Goal: Communication & Community: Answer question/provide support

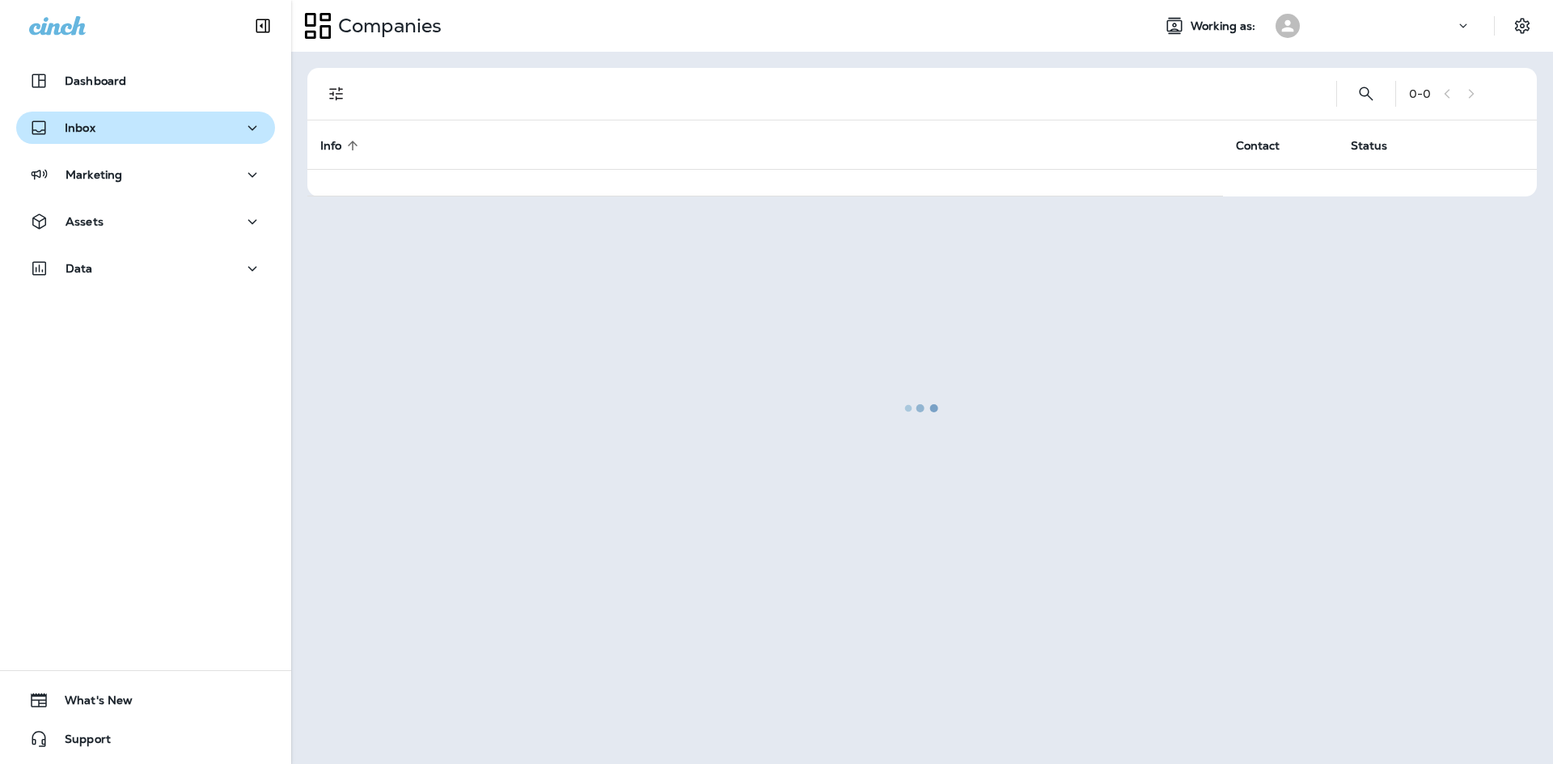
click at [172, 133] on div "Inbox" at bounding box center [145, 128] width 233 height 20
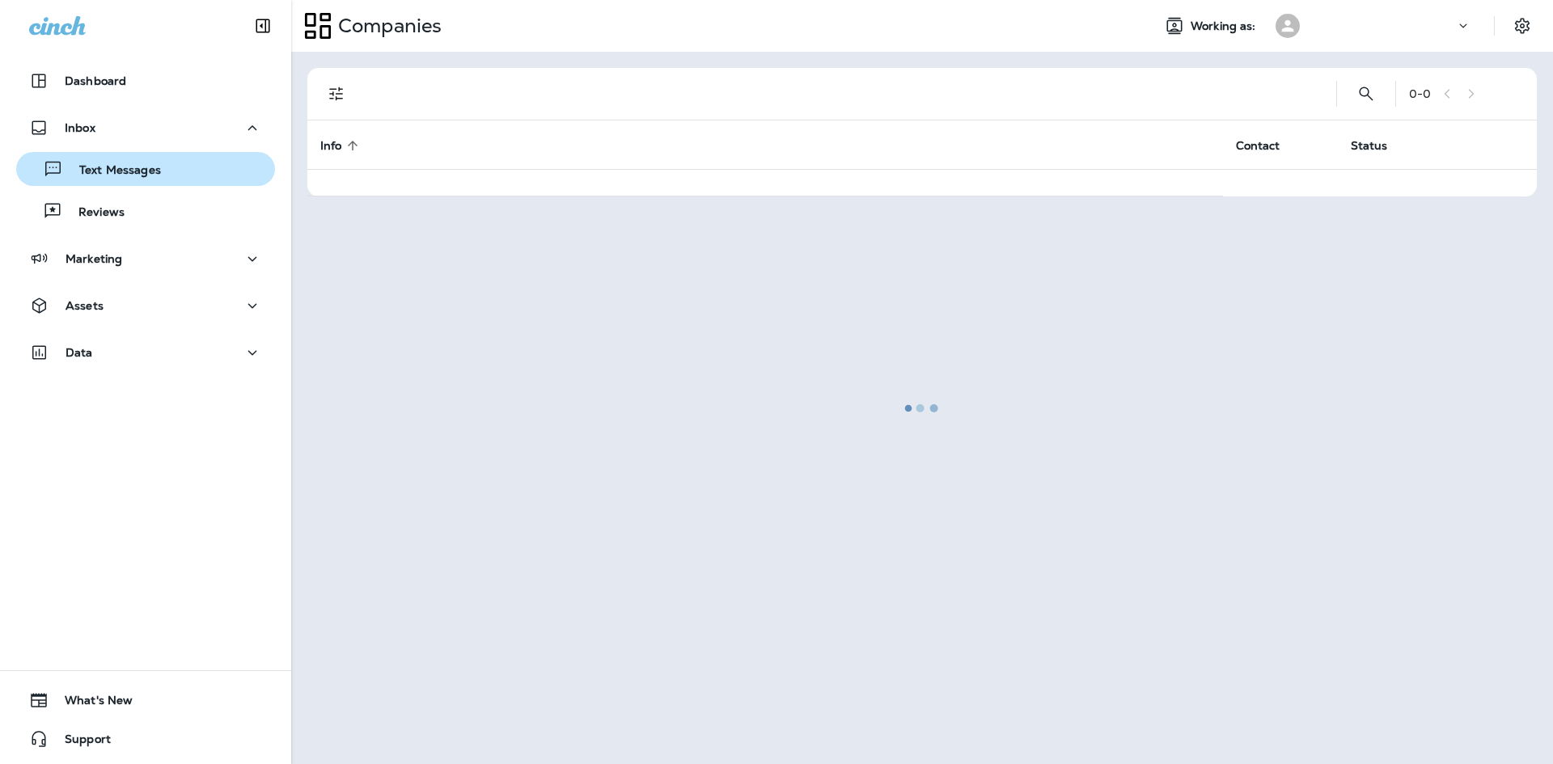
click at [181, 184] on button "Text Messages" at bounding box center [145, 169] width 259 height 34
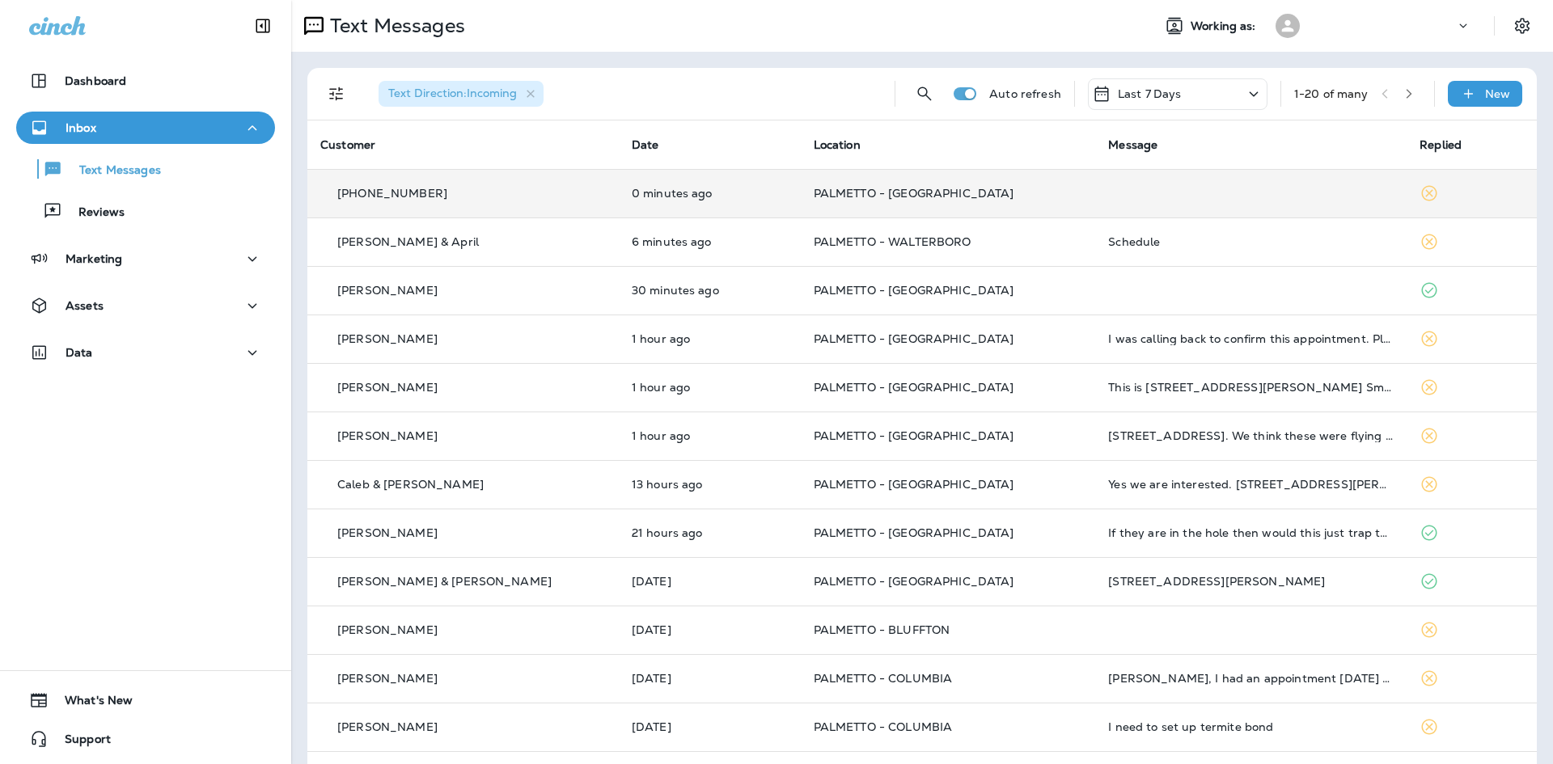
click at [976, 189] on p "PALMETTO - [GEOGRAPHIC_DATA]" at bounding box center [948, 193] width 269 height 13
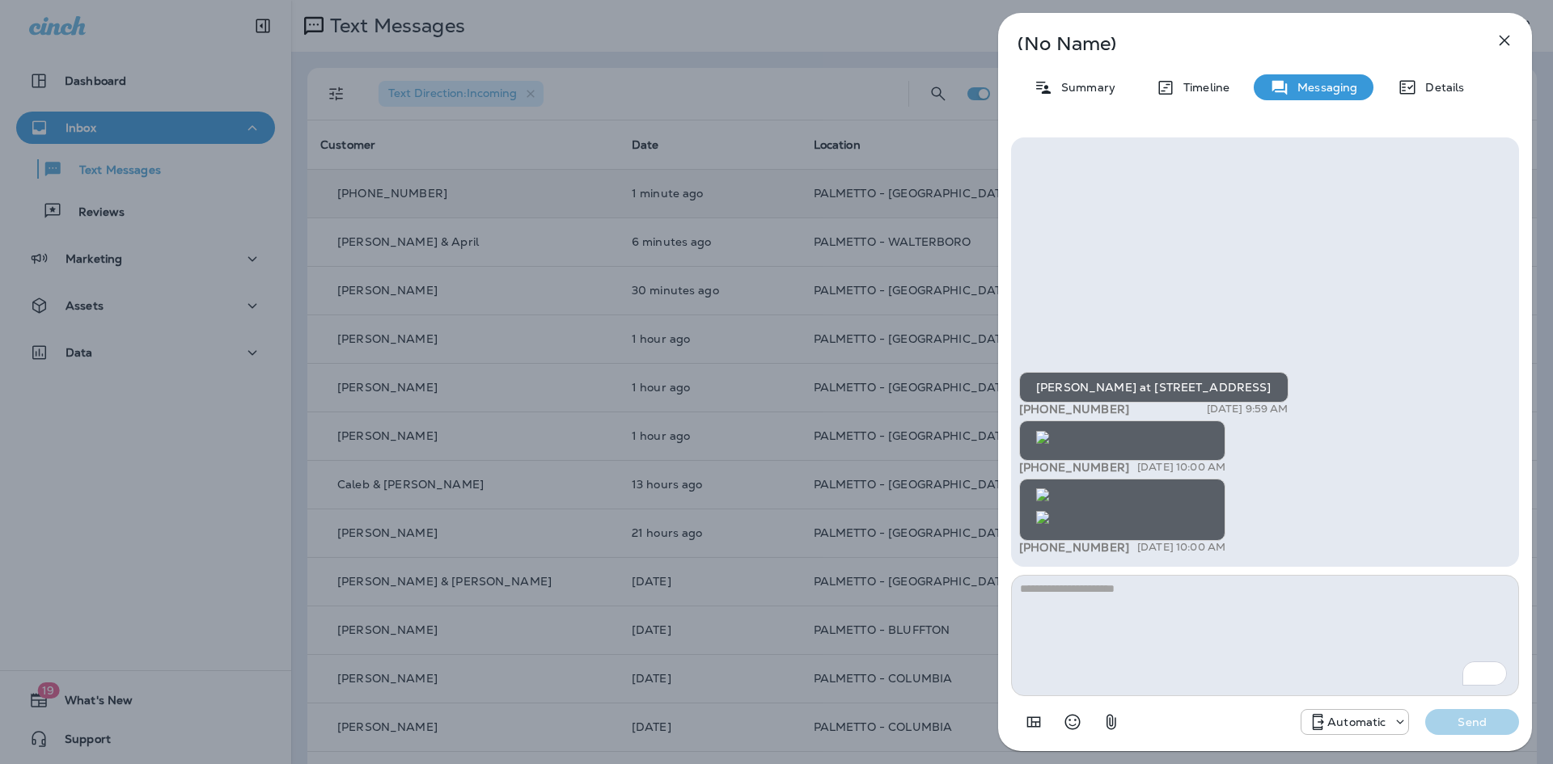
scroll to position [-960, 0]
click at [1049, 431] on img at bounding box center [1042, 437] width 13 height 13
click at [1503, 44] on icon "button" at bounding box center [1503, 40] width 19 height 19
